Goal: Find specific page/section: Find specific page/section

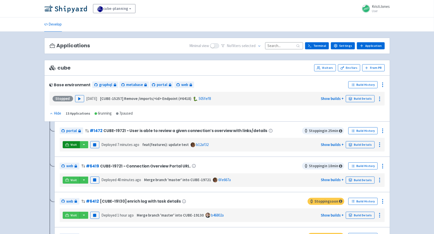
click at [68, 143] on icon at bounding box center [67, 144] width 4 height 3
